Goal: Find specific page/section: Find specific page/section

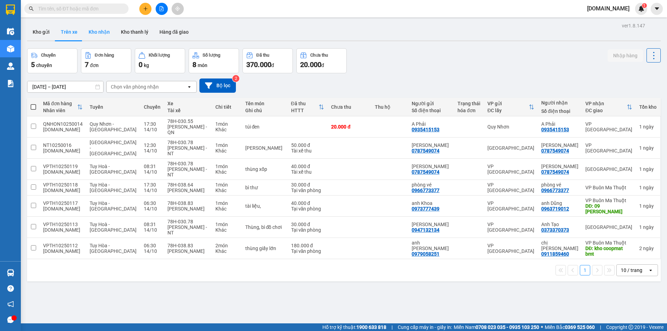
click at [104, 35] on button "Kho nhận" at bounding box center [99, 32] width 32 height 17
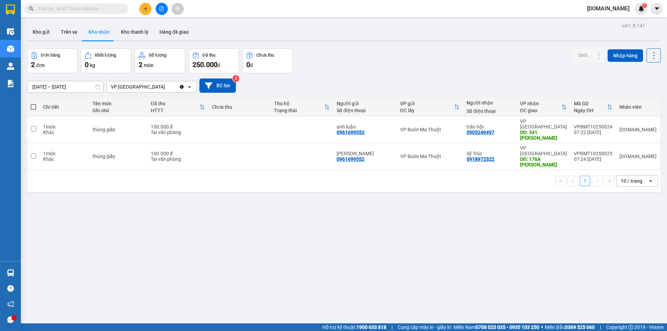
click at [143, 88] on div "VP [GEOGRAPHIC_DATA]" at bounding box center [143, 86] width 72 height 11
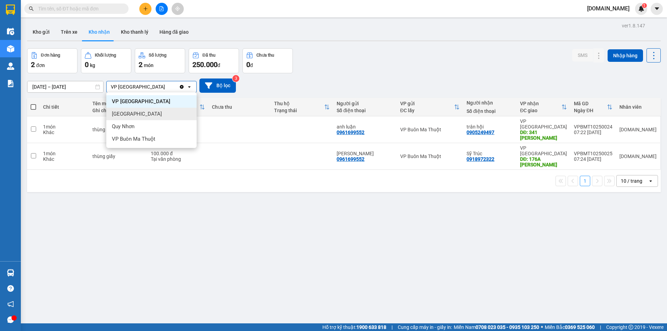
click at [138, 114] on div "[GEOGRAPHIC_DATA]" at bounding box center [151, 114] width 90 height 13
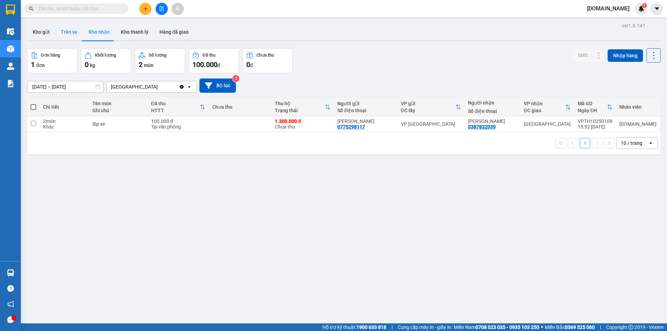
click at [66, 36] on button "Trên xe" at bounding box center [69, 32] width 28 height 17
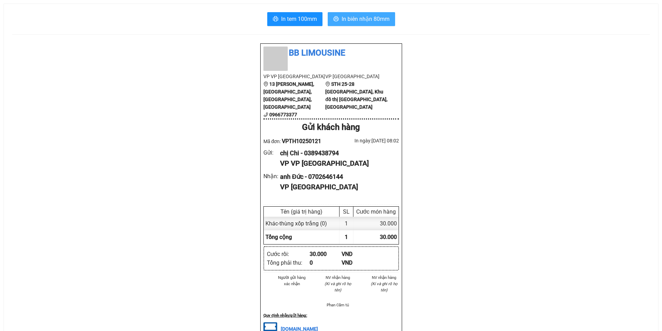
click at [343, 13] on button "In biên nhận 80mm" at bounding box center [361, 19] width 67 height 14
